Goal: Find specific page/section: Find specific page/section

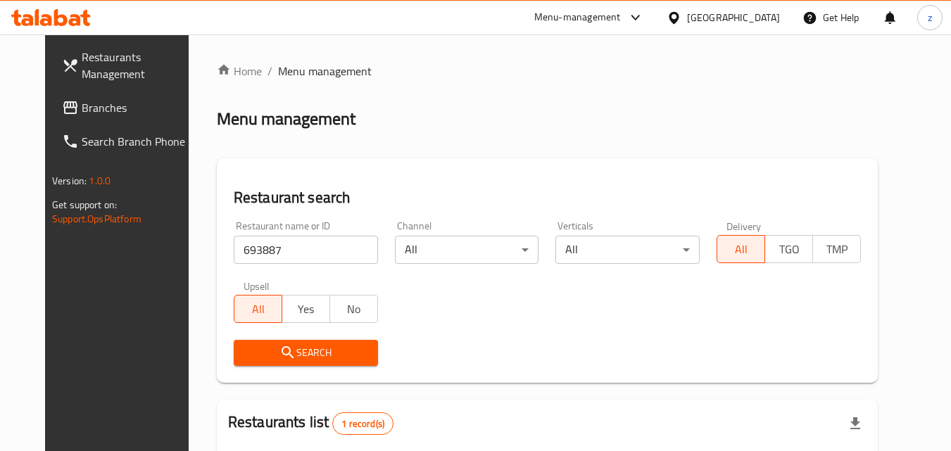
scroll to position [165, 0]
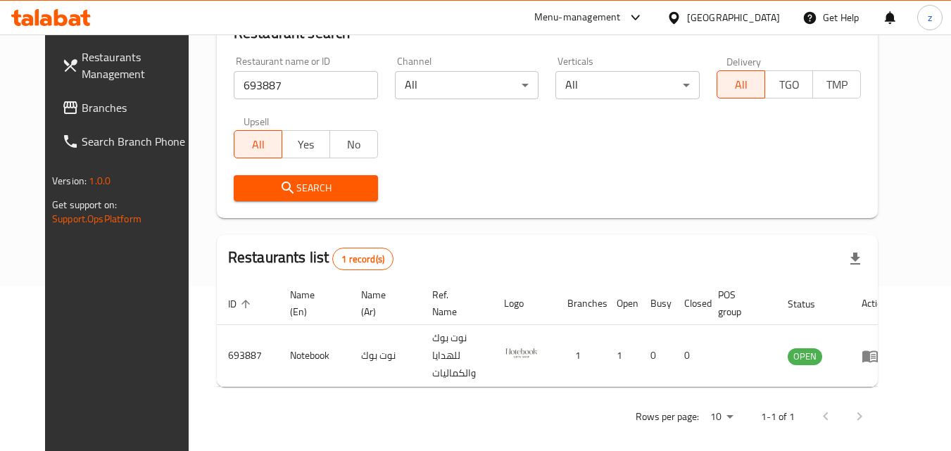
click at [687, 21] on div at bounding box center [677, 17] width 20 height 15
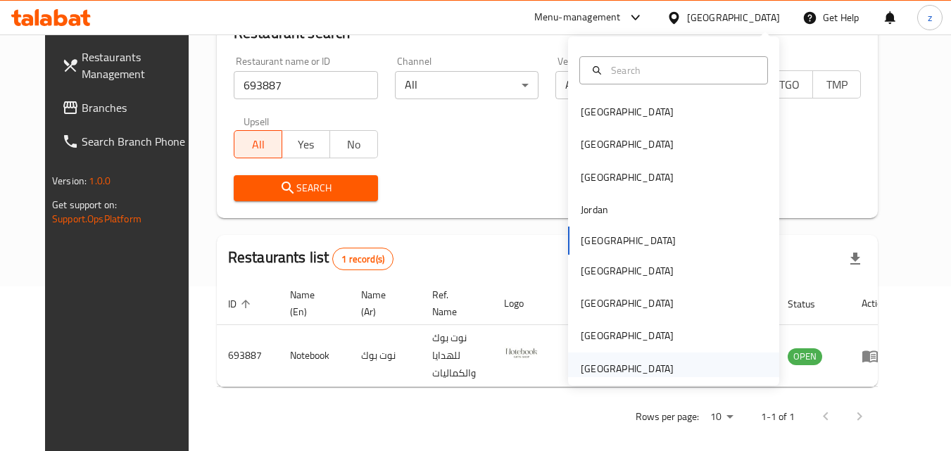
click at [650, 364] on div "[GEOGRAPHIC_DATA]" at bounding box center [627, 368] width 93 height 15
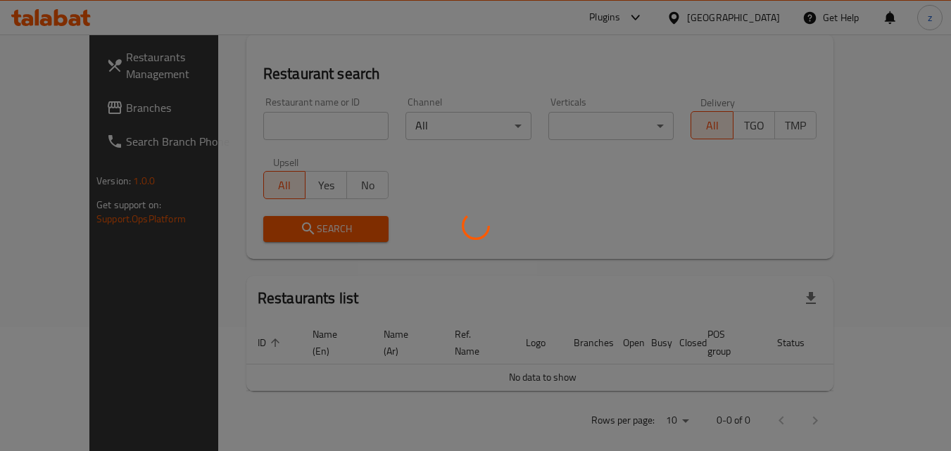
scroll to position [165, 0]
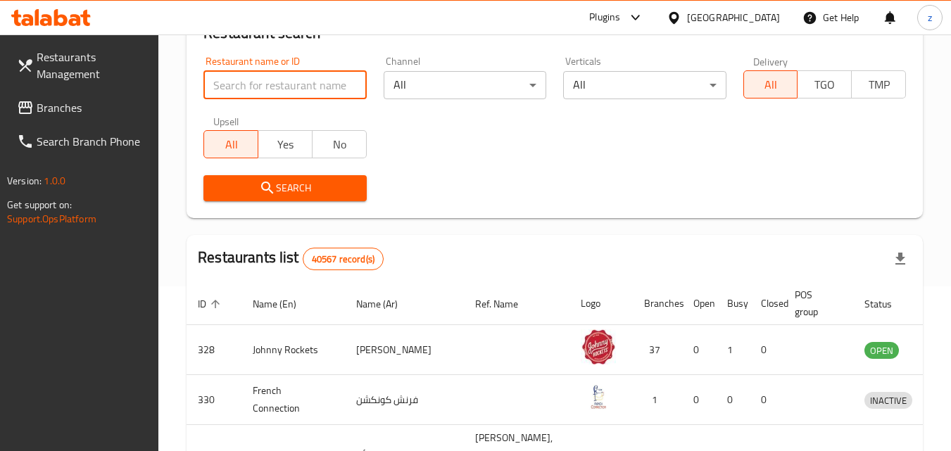
click at [233, 92] on input "search" at bounding box center [285, 85] width 163 height 28
paste input "728116"
type input "728116"
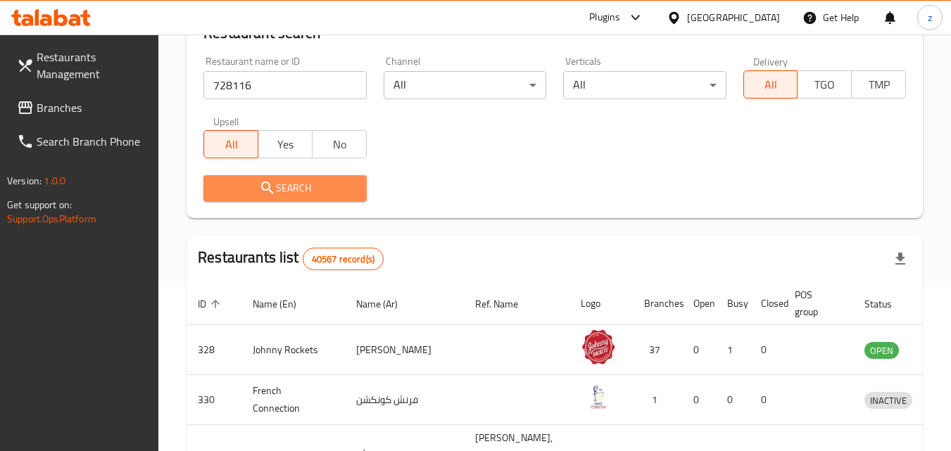
click at [254, 180] on span "Search" at bounding box center [285, 189] width 140 height 18
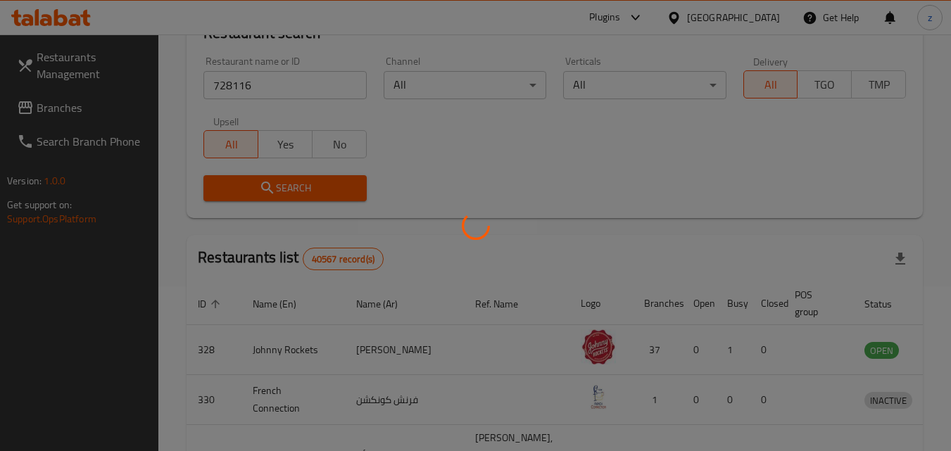
scroll to position [124, 0]
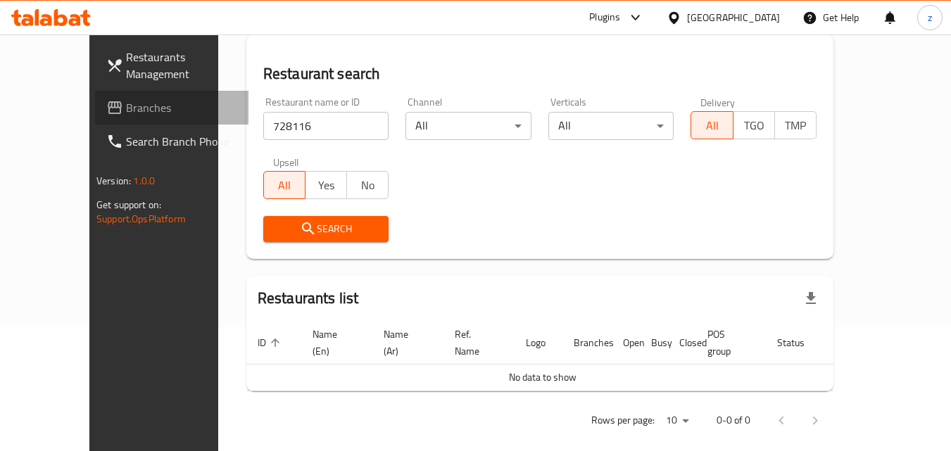
click at [95, 112] on link "Branches" at bounding box center [172, 108] width 154 height 34
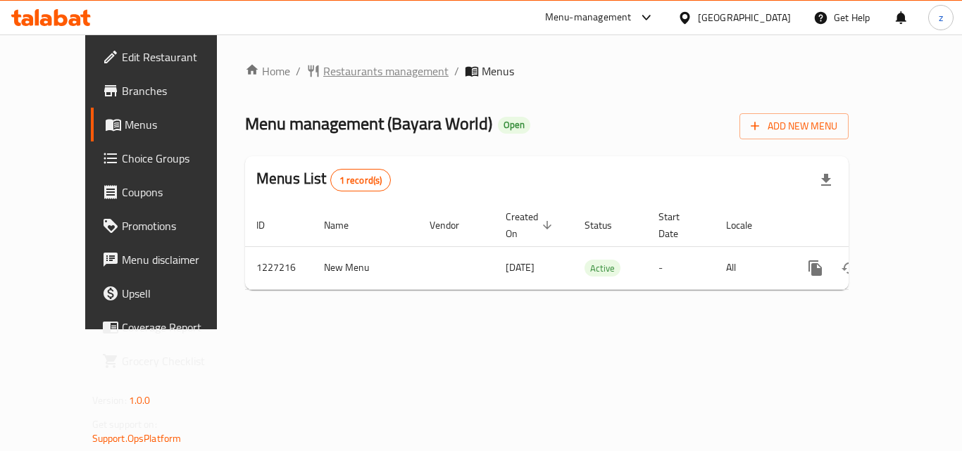
click at [323, 68] on span "Restaurants management" at bounding box center [385, 71] width 125 height 17
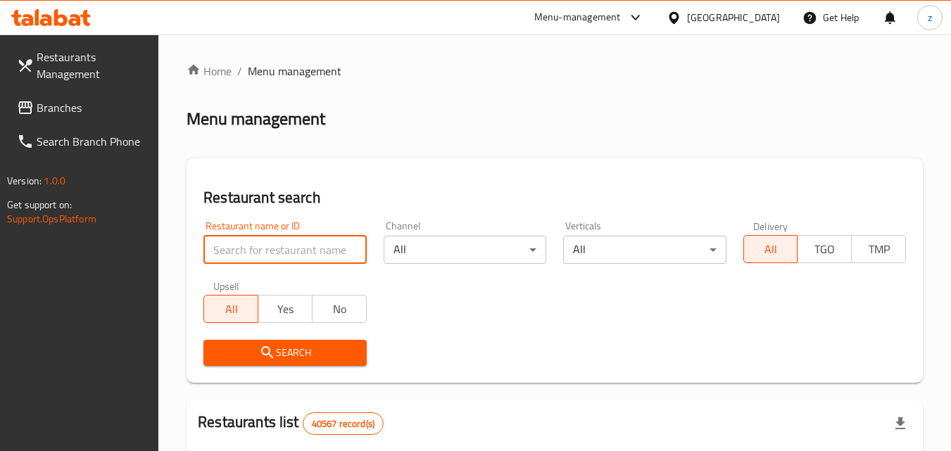
click at [325, 247] on input "search" at bounding box center [285, 250] width 163 height 28
paste input "675951"
type input "675951"
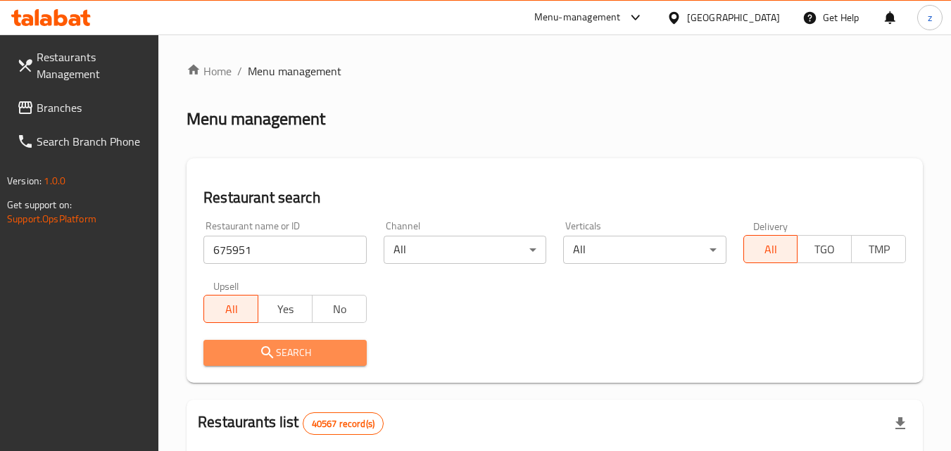
click at [342, 352] on span "Search" at bounding box center [285, 353] width 140 height 18
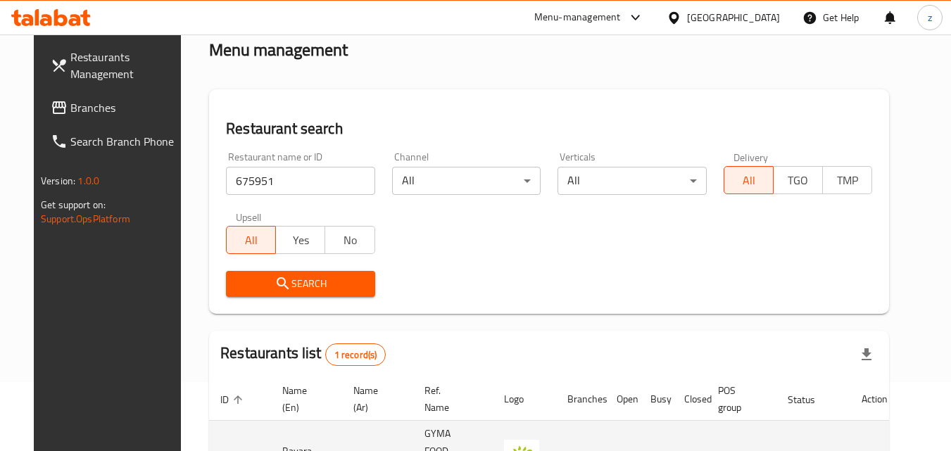
scroll to position [165, 0]
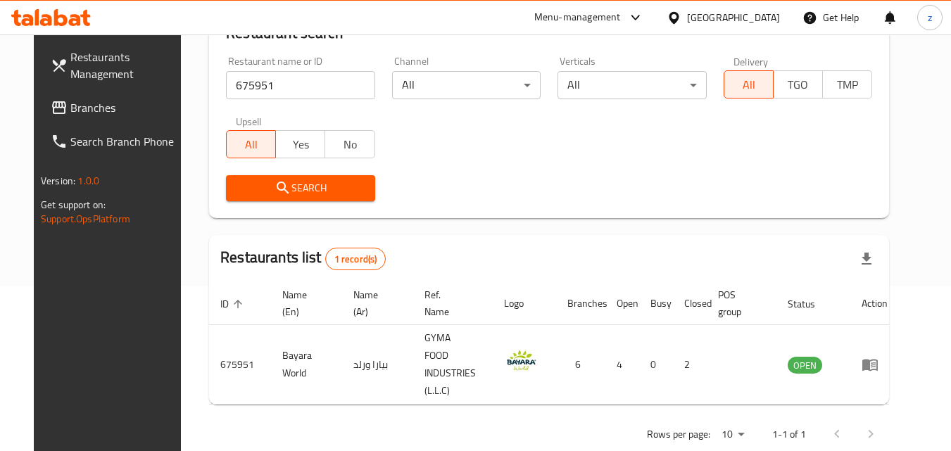
click at [696, 21] on div "United Arab Emirates" at bounding box center [733, 17] width 93 height 15
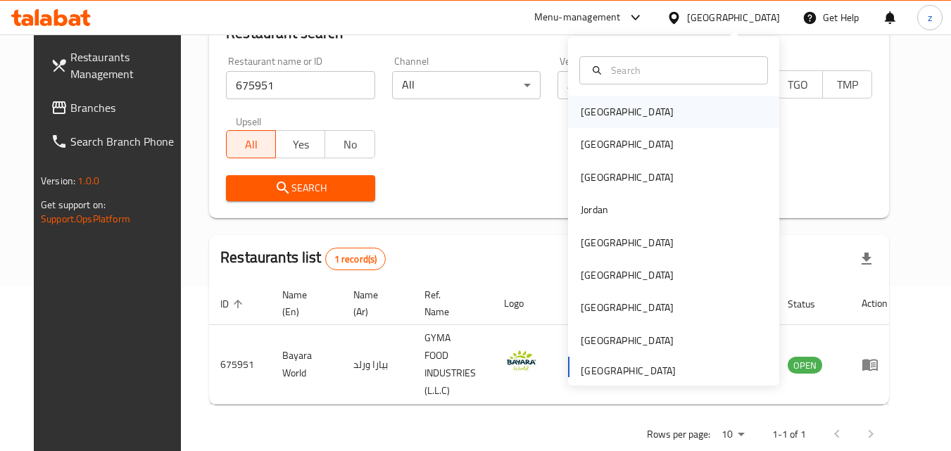
click at [599, 115] on div "Bahrain" at bounding box center [627, 111] width 93 height 15
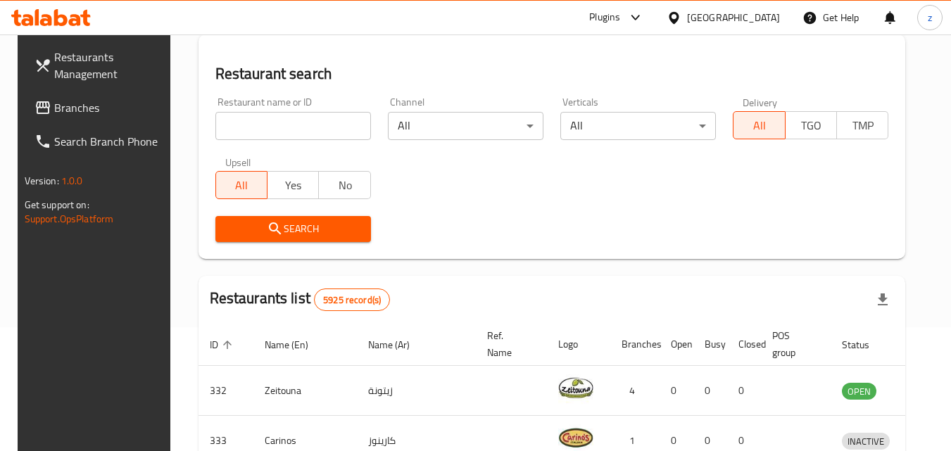
scroll to position [165, 0]
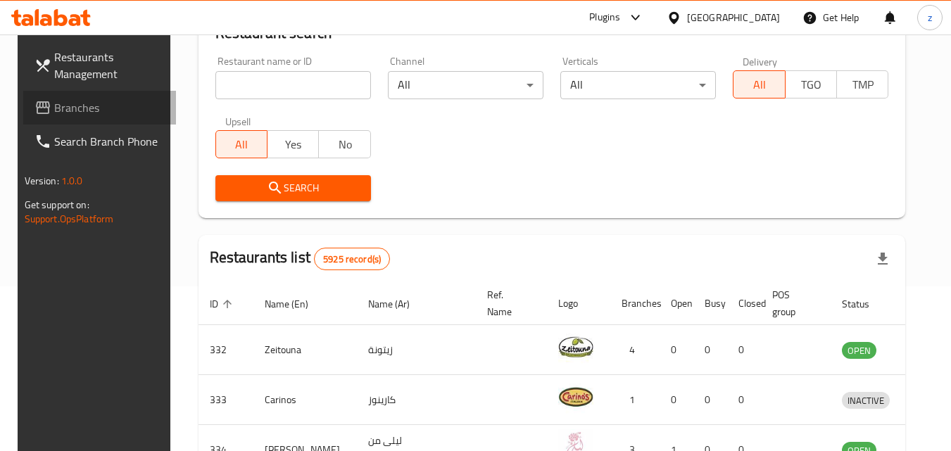
click at [54, 113] on span "Branches" at bounding box center [109, 107] width 111 height 17
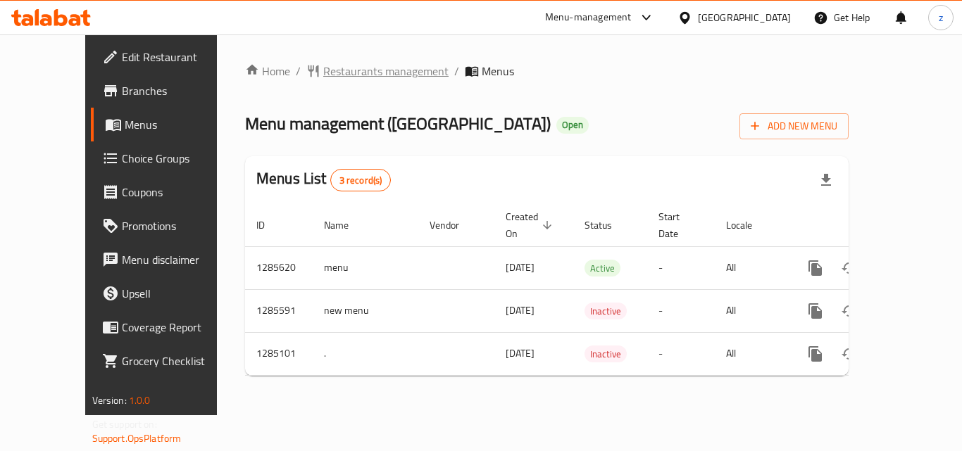
click at [323, 73] on span "Restaurants management" at bounding box center [385, 71] width 125 height 17
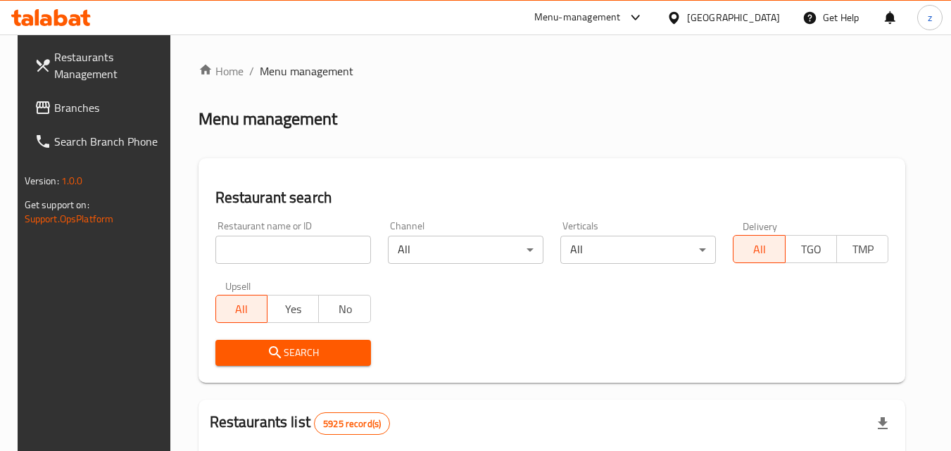
click at [307, 245] on input "search" at bounding box center [294, 250] width 156 height 28
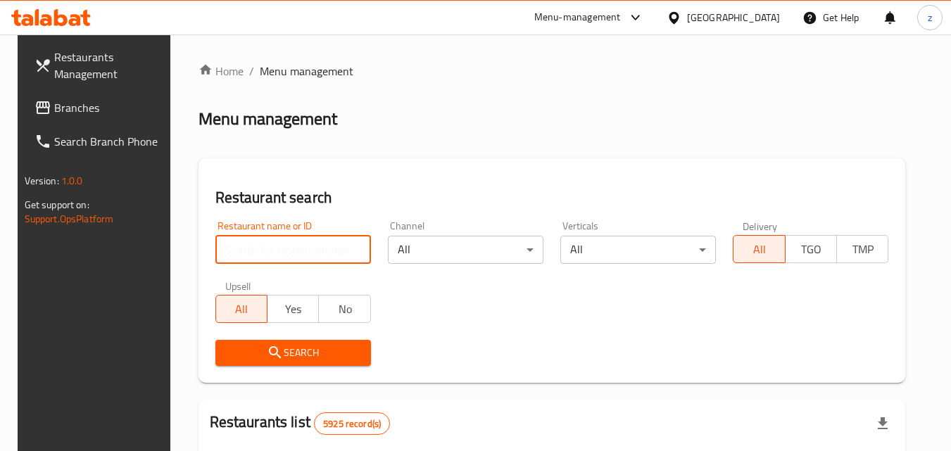
paste input "695700"
type input "695700"
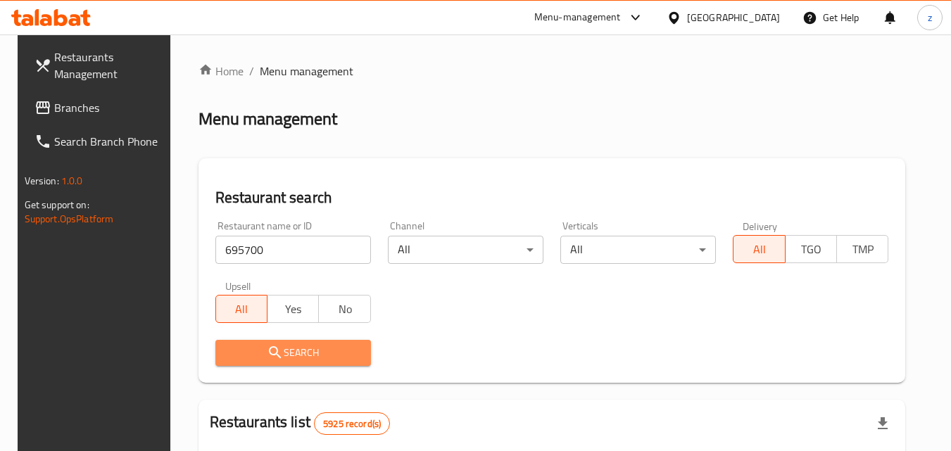
click at [298, 342] on button "Search" at bounding box center [294, 353] width 156 height 26
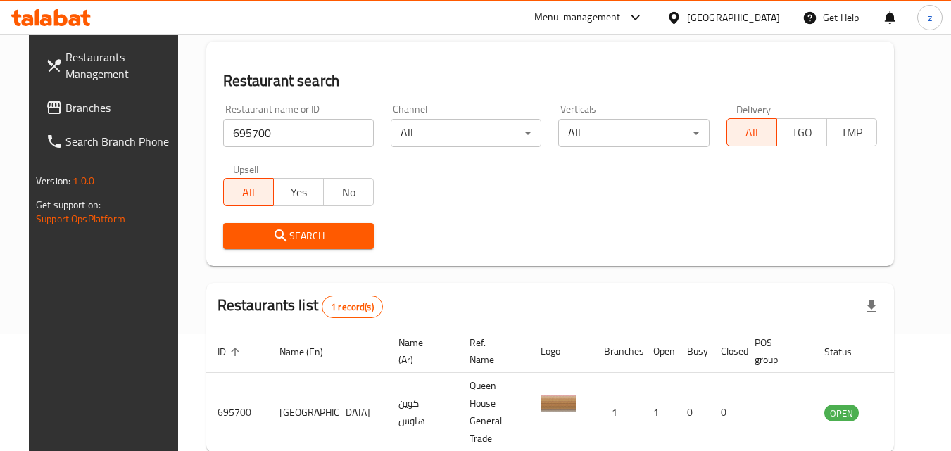
scroll to position [141, 0]
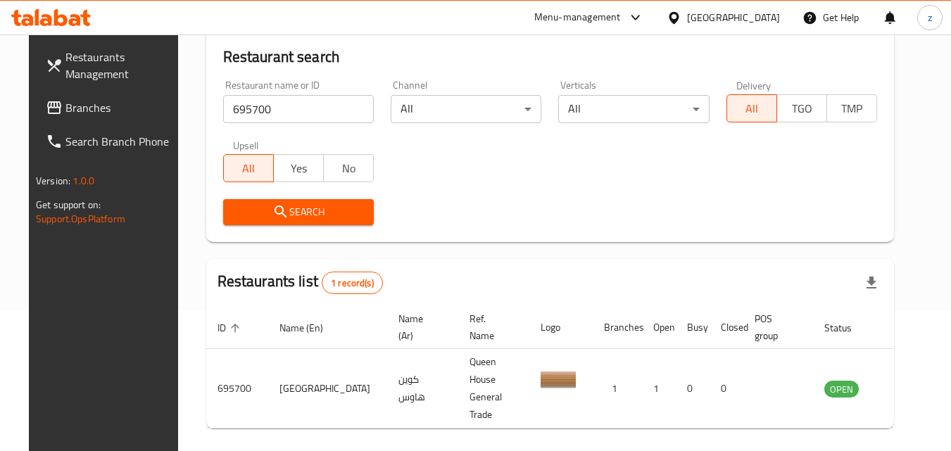
click at [86, 108] on span "Branches" at bounding box center [120, 107] width 111 height 17
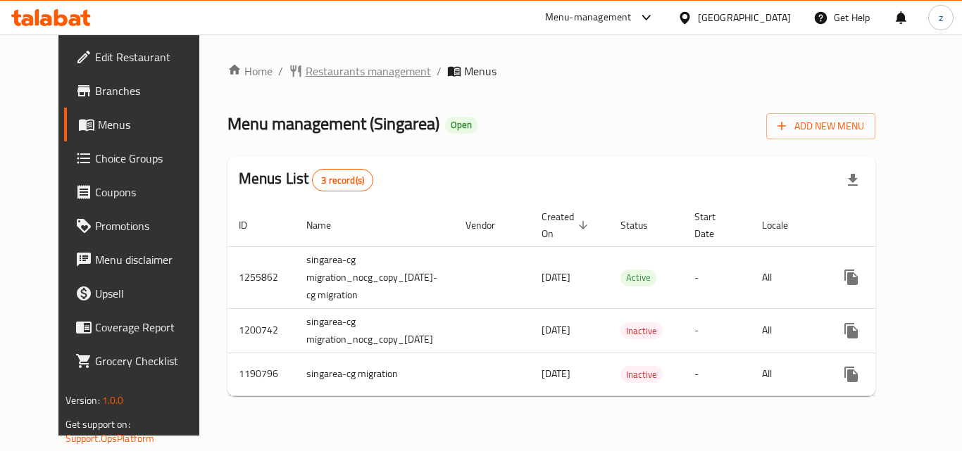
click at [306, 75] on span "Restaurants management" at bounding box center [368, 71] width 125 height 17
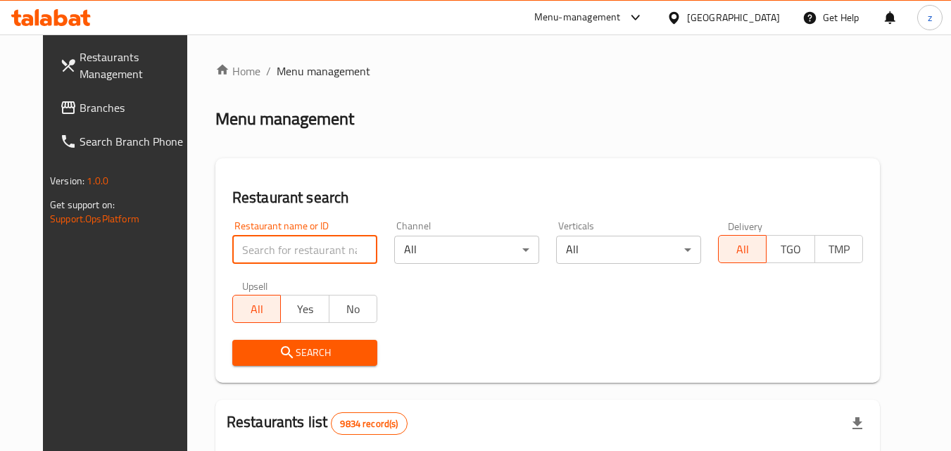
click at [282, 246] on input "search" at bounding box center [304, 250] width 145 height 28
paste input "623221"
type input "623221"
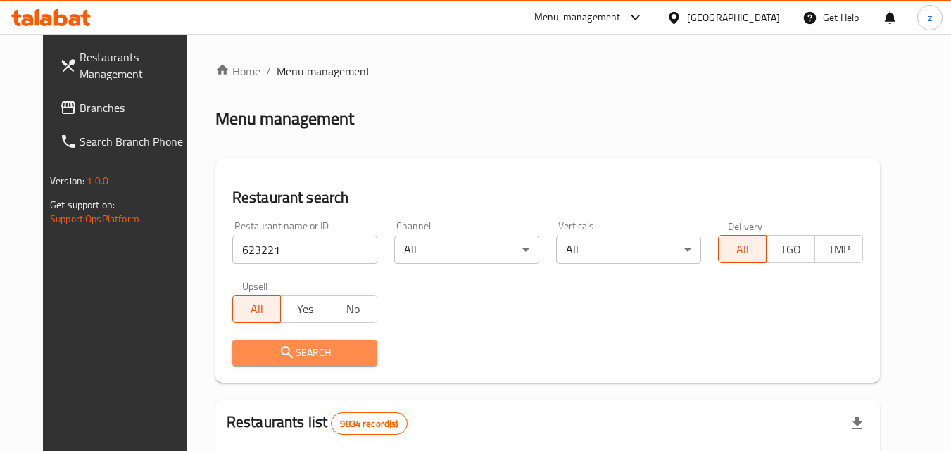
click at [318, 349] on span "Search" at bounding box center [305, 353] width 123 height 18
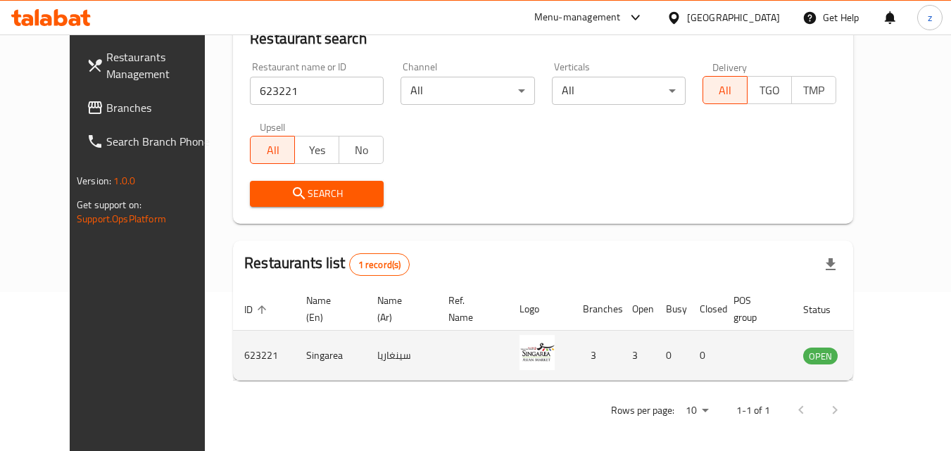
scroll to position [165, 0]
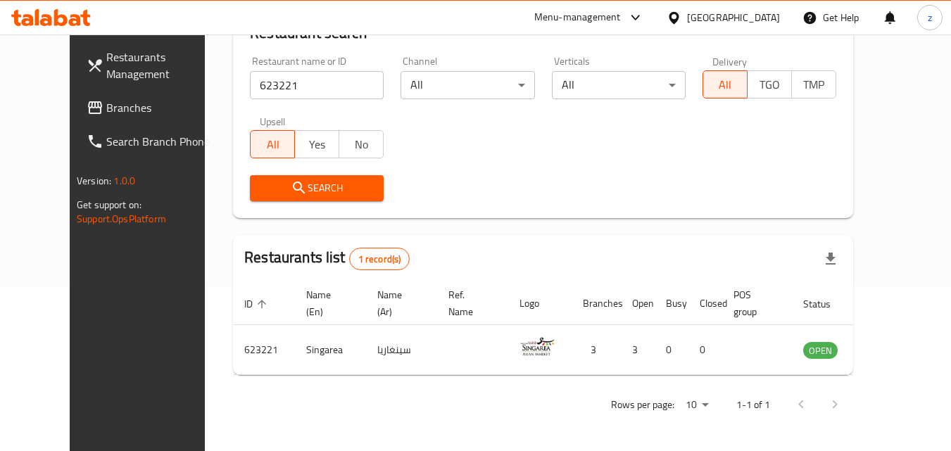
click at [687, 18] on div at bounding box center [677, 17] width 20 height 15
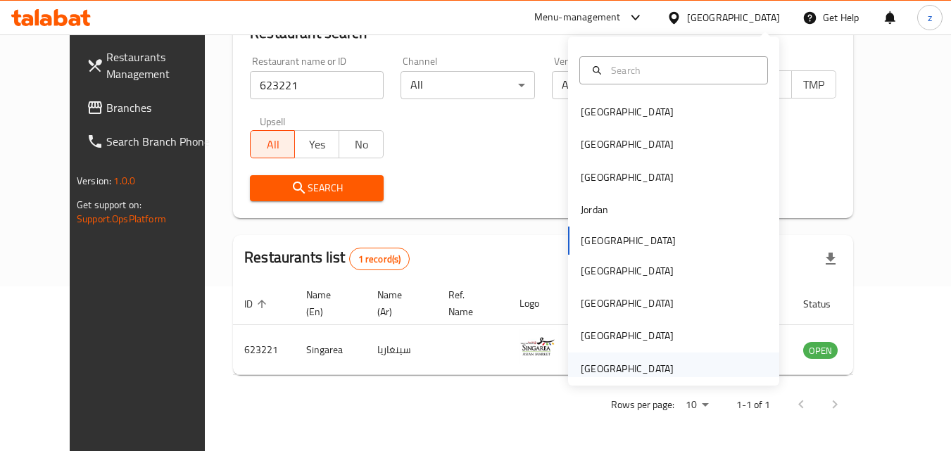
click at [666, 363] on div "[GEOGRAPHIC_DATA]" at bounding box center [627, 369] width 115 height 32
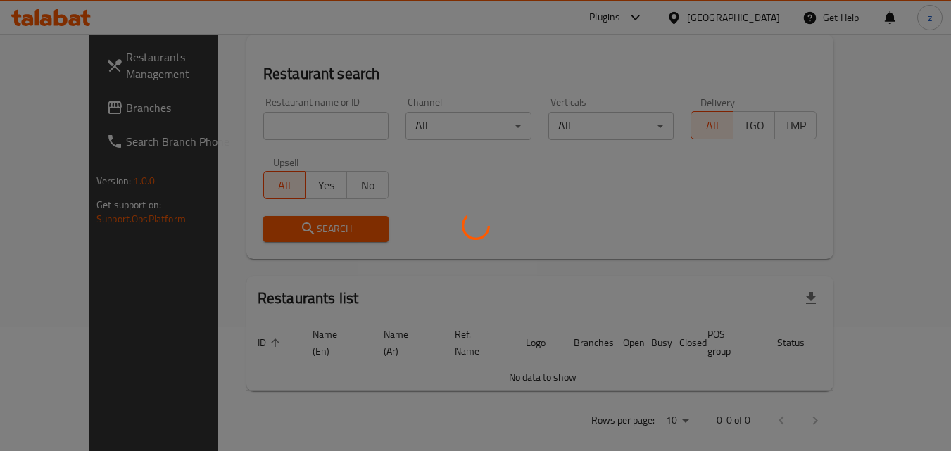
scroll to position [165, 0]
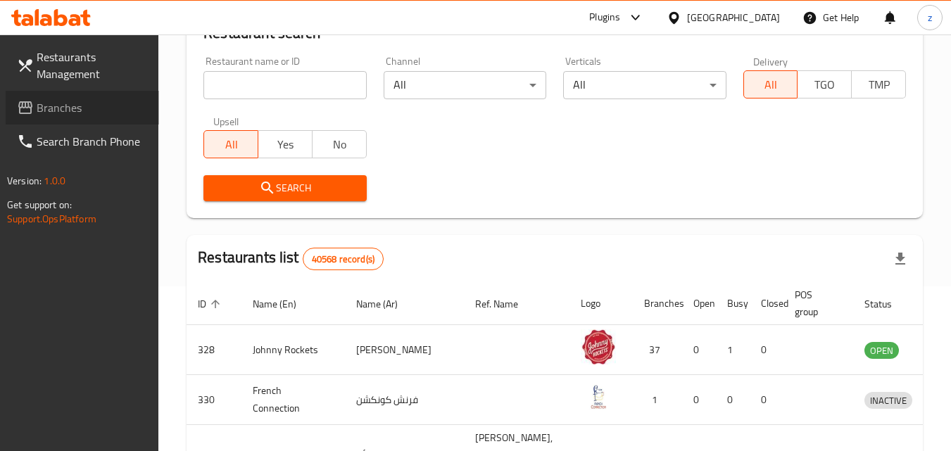
click at [97, 110] on span "Branches" at bounding box center [92, 107] width 111 height 17
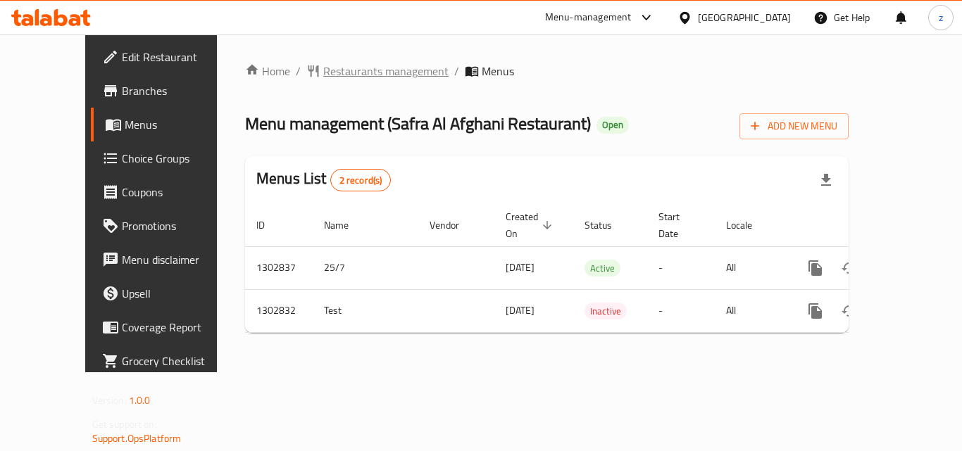
click at [323, 64] on span "Restaurants management" at bounding box center [385, 71] width 125 height 17
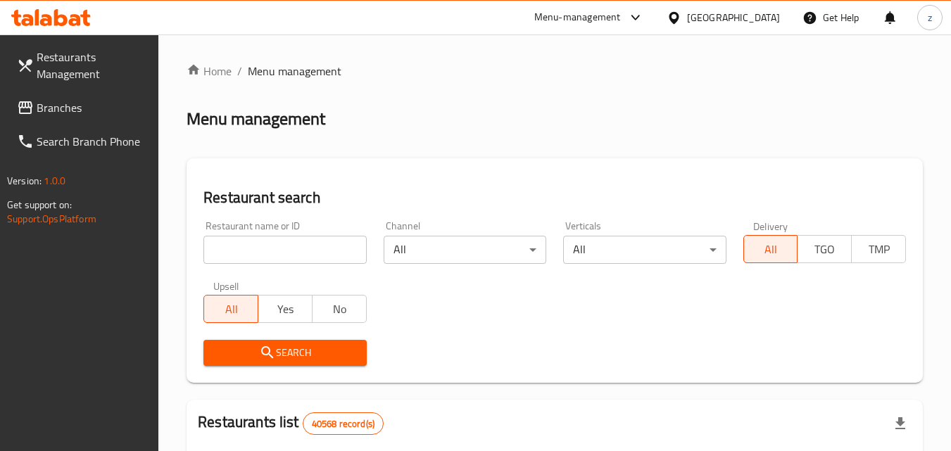
click at [282, 248] on input "search" at bounding box center [285, 250] width 163 height 28
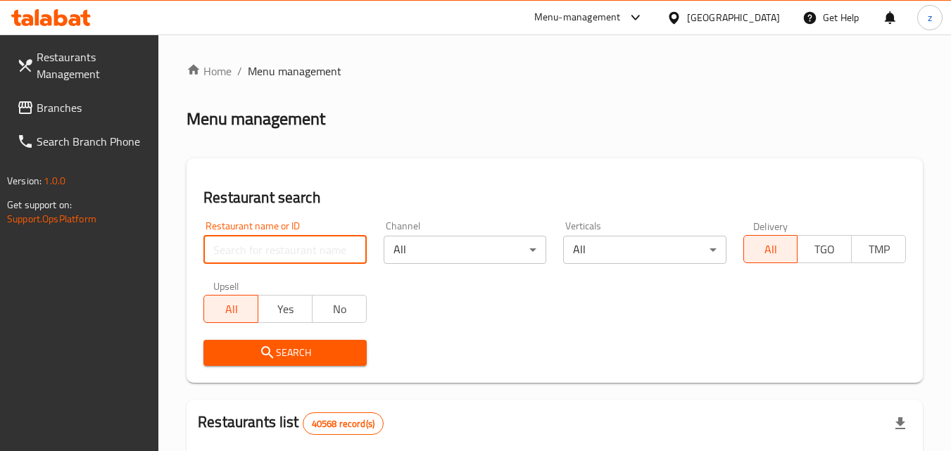
paste input "702564"
type input "702564"
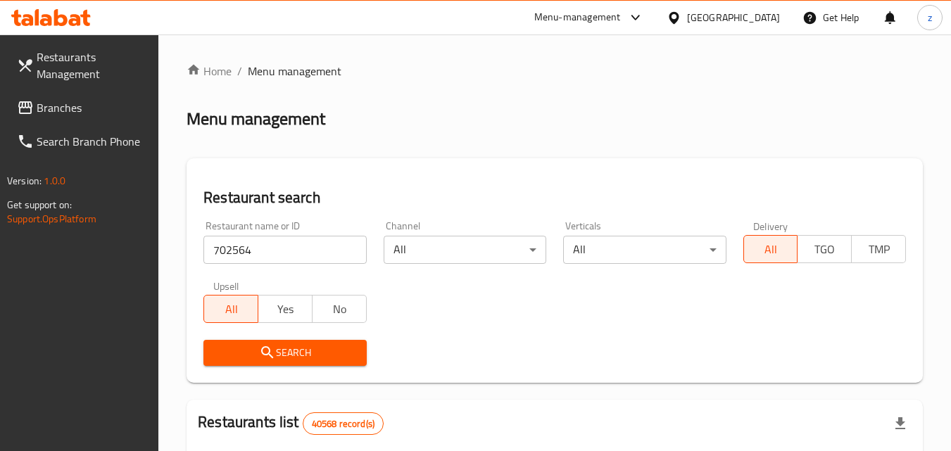
click at [260, 351] on icon "submit" at bounding box center [267, 352] width 17 height 17
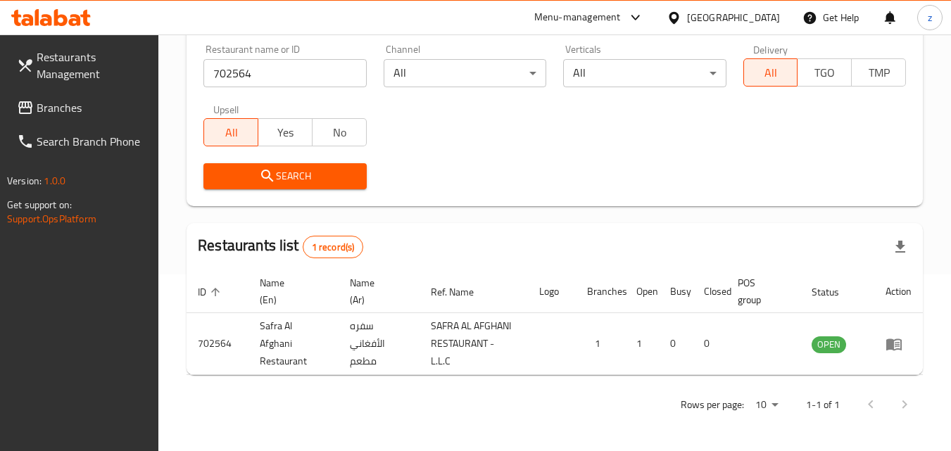
scroll to position [194, 0]
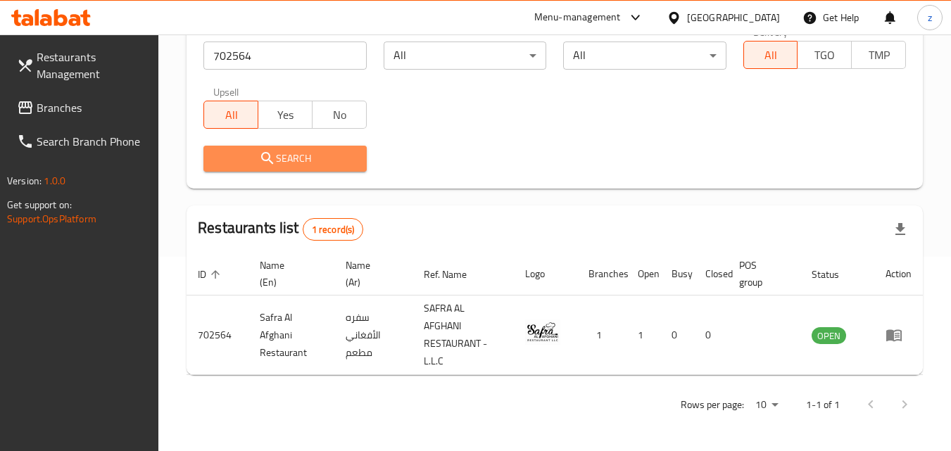
click at [316, 159] on span "Search" at bounding box center [285, 159] width 140 height 18
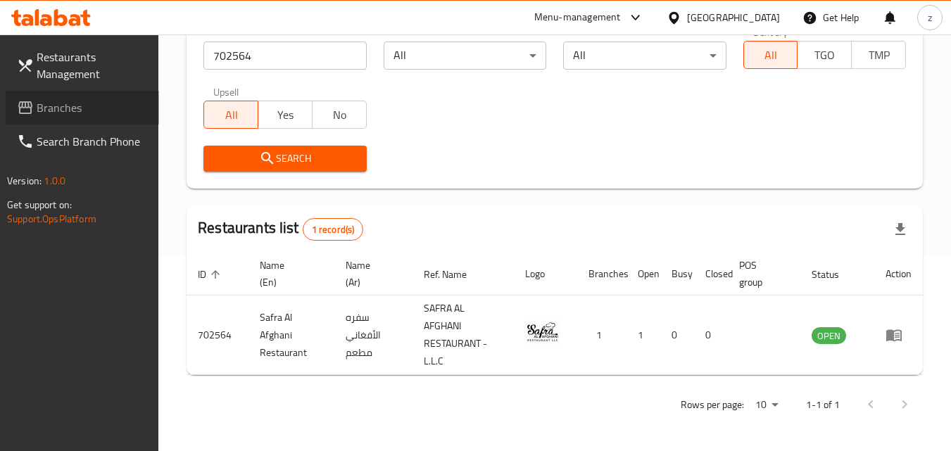
click at [67, 108] on span "Branches" at bounding box center [92, 107] width 111 height 17
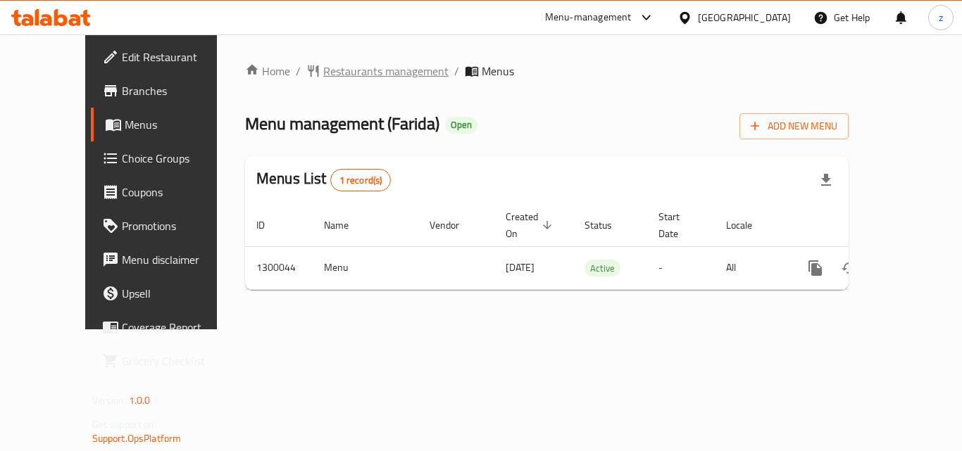
click at [323, 77] on span "Restaurants management" at bounding box center [385, 71] width 125 height 17
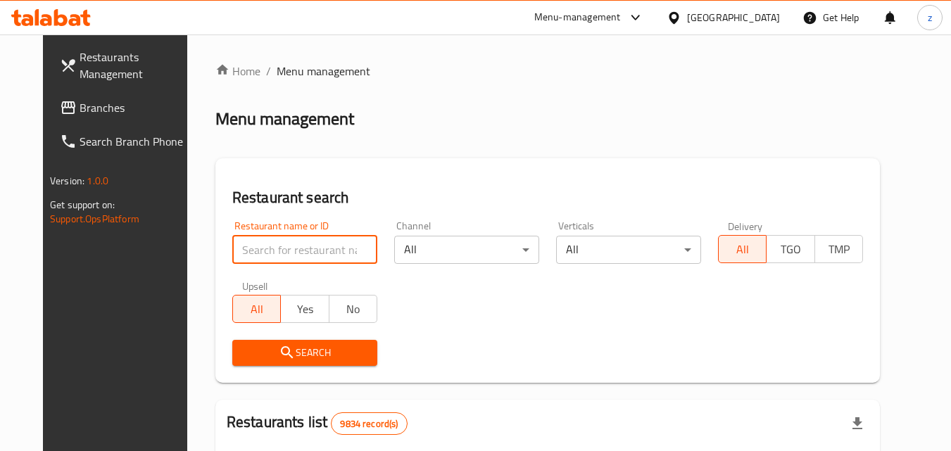
click at [308, 251] on input "search" at bounding box center [304, 250] width 145 height 28
paste input "701615"
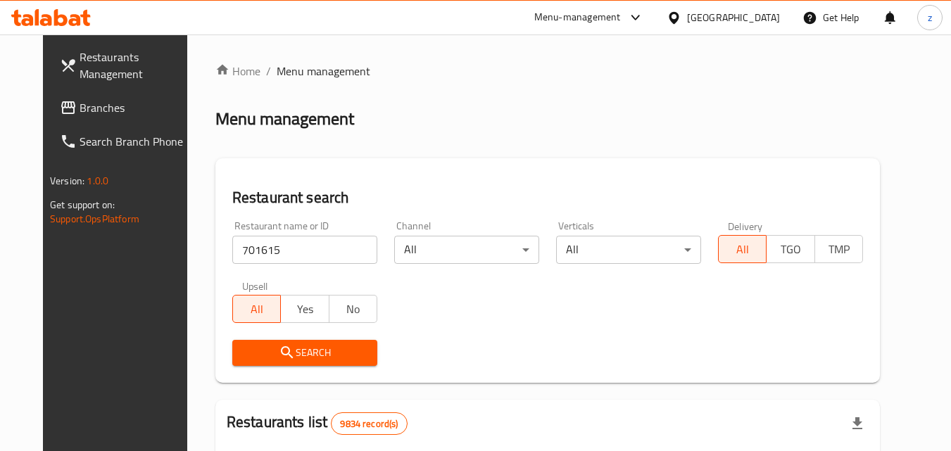
click at [295, 345] on span "Search" at bounding box center [305, 353] width 123 height 18
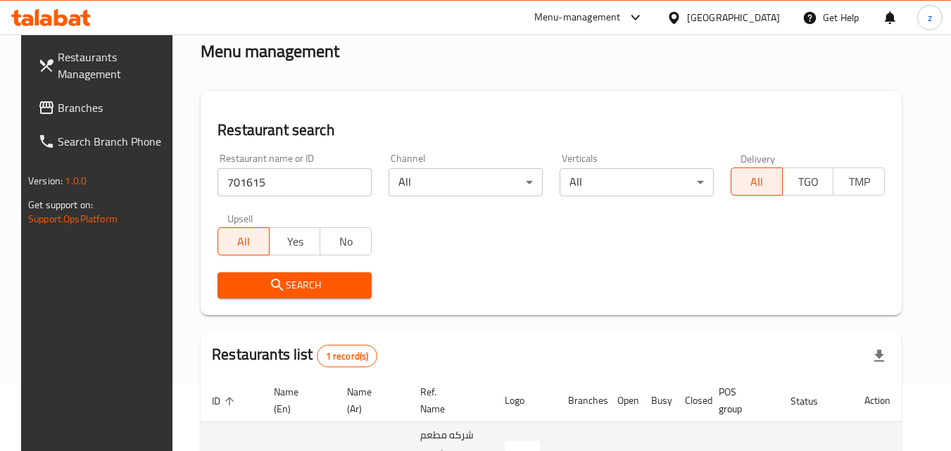
scroll to position [165, 0]
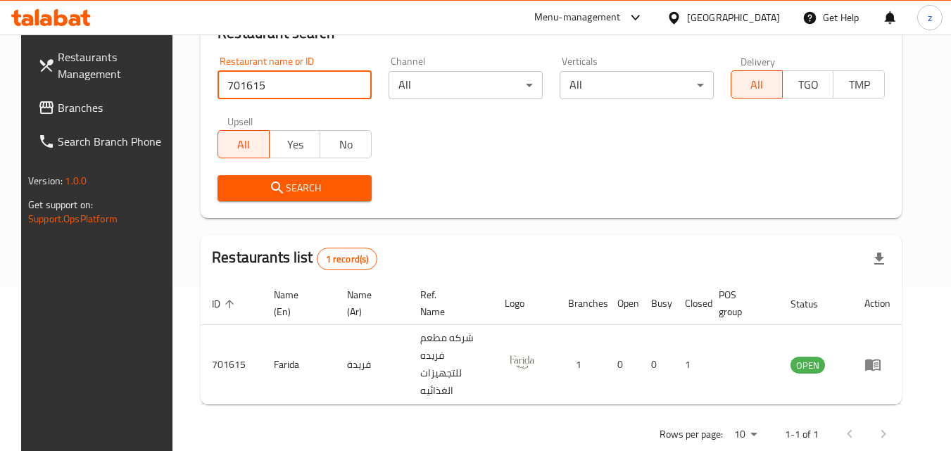
click at [304, 87] on input "701615" at bounding box center [295, 85] width 154 height 28
type input "7"
click at [679, 13] on icon at bounding box center [674, 17] width 10 height 12
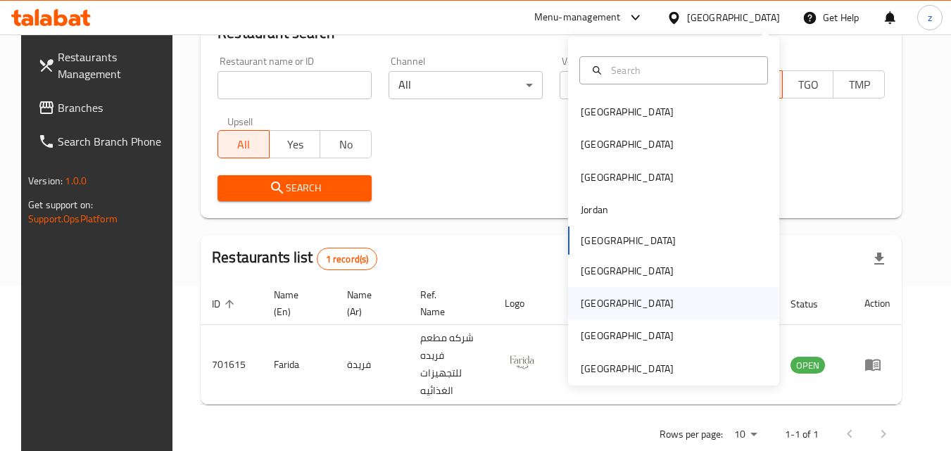
click at [585, 294] on div "[GEOGRAPHIC_DATA]" at bounding box center [627, 303] width 115 height 32
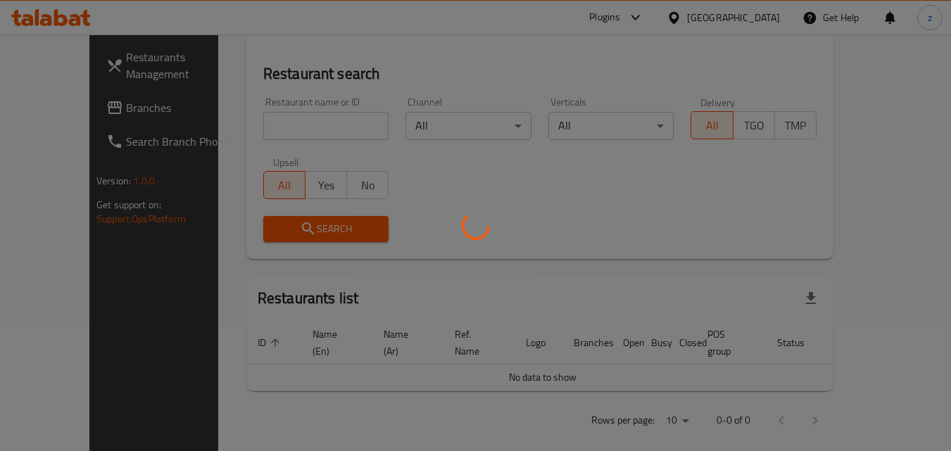
scroll to position [165, 0]
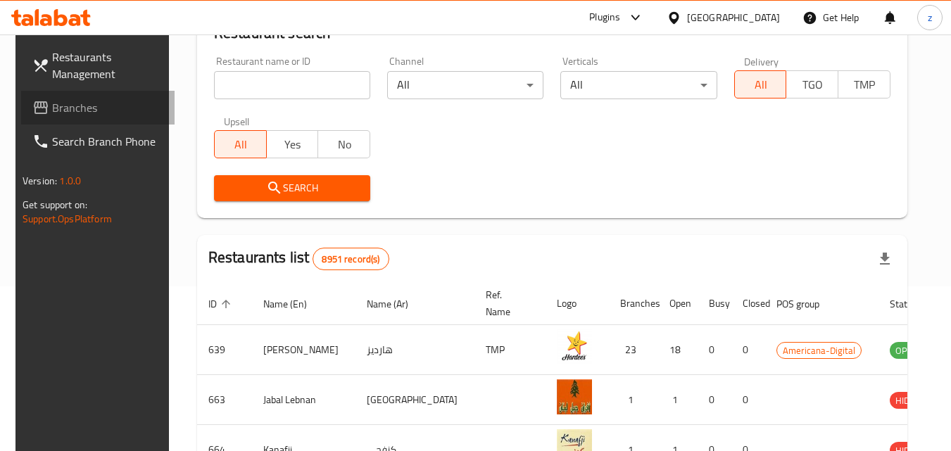
click at [58, 103] on span "Branches" at bounding box center [107, 107] width 111 height 17
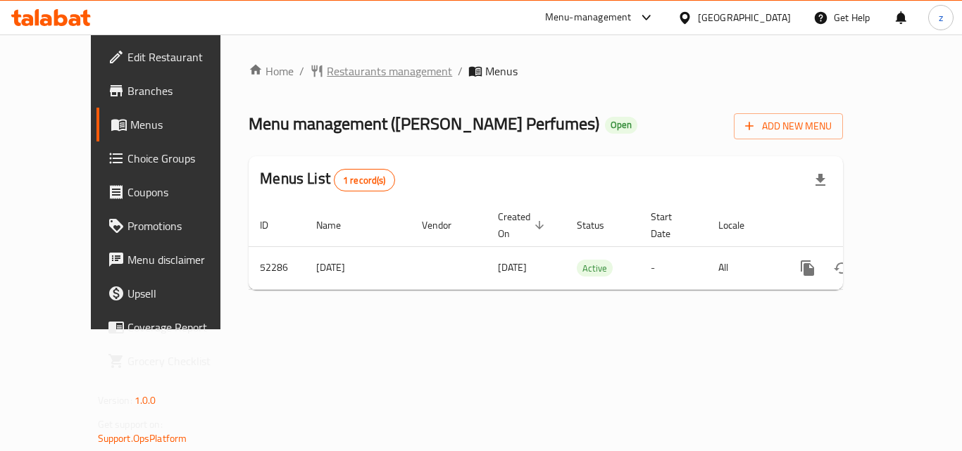
click at [327, 73] on span "Restaurants management" at bounding box center [389, 71] width 125 height 17
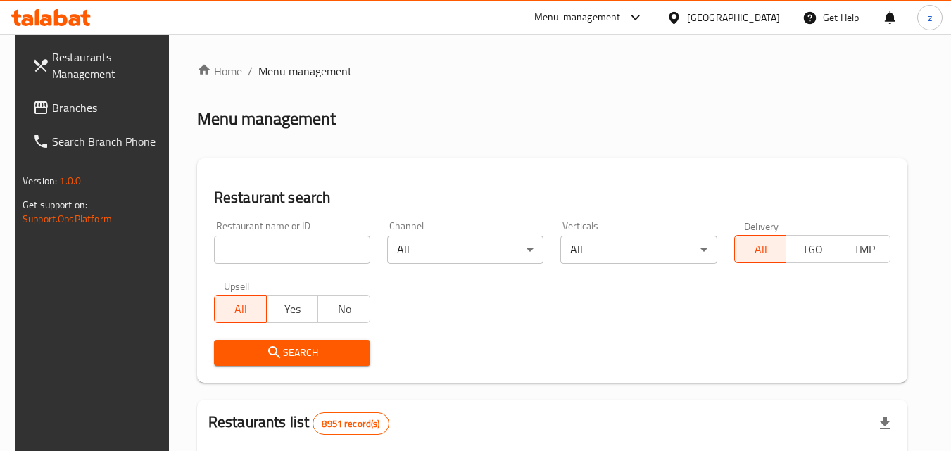
click at [273, 247] on input "search" at bounding box center [292, 250] width 156 height 28
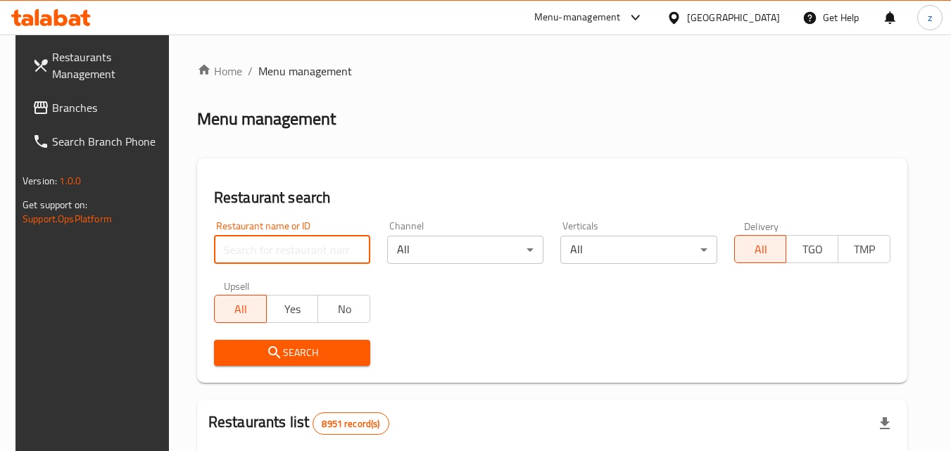
paste input "26011"
type input "26011"
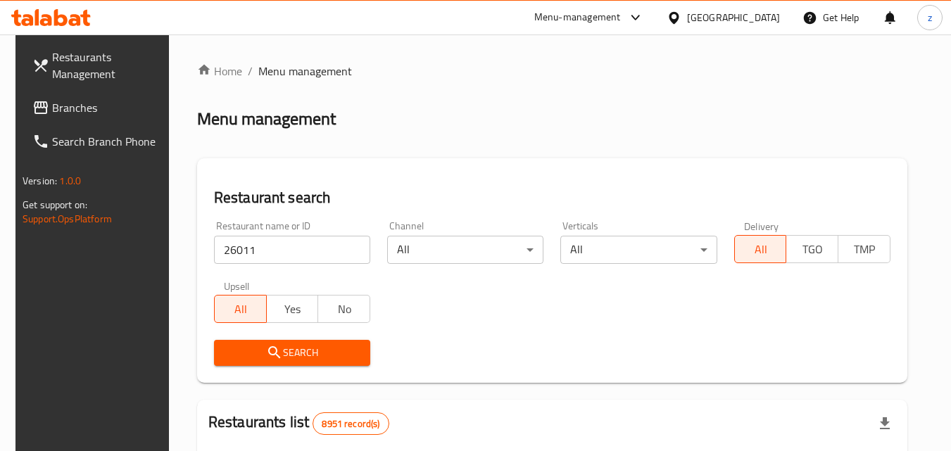
click at [269, 361] on icon "submit" at bounding box center [274, 352] width 17 height 17
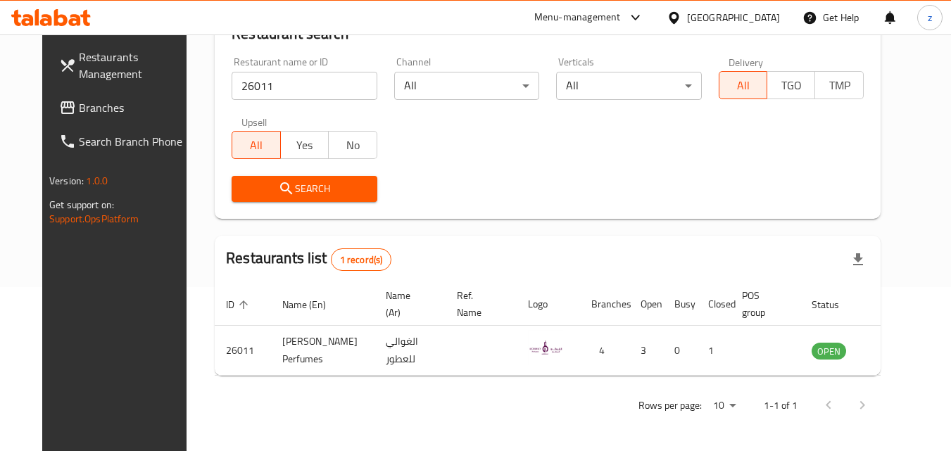
scroll to position [165, 0]
